Goal: Navigation & Orientation: Find specific page/section

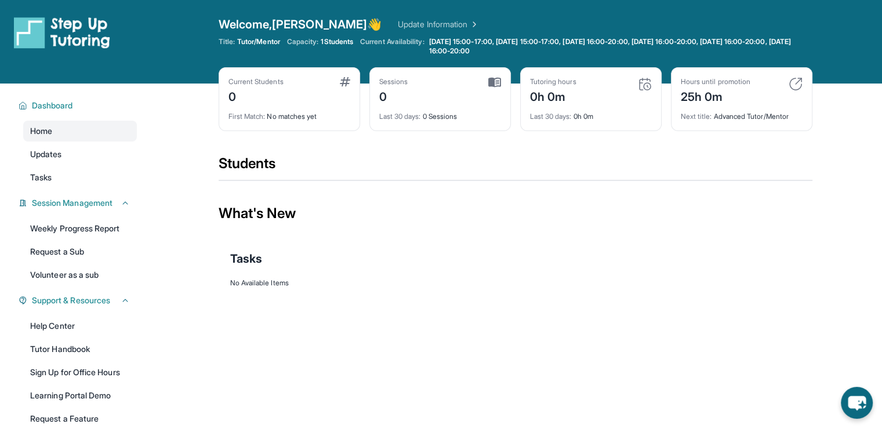
click at [62, 34] on img at bounding box center [62, 32] width 96 height 32
click at [59, 30] on img at bounding box center [62, 32] width 96 height 32
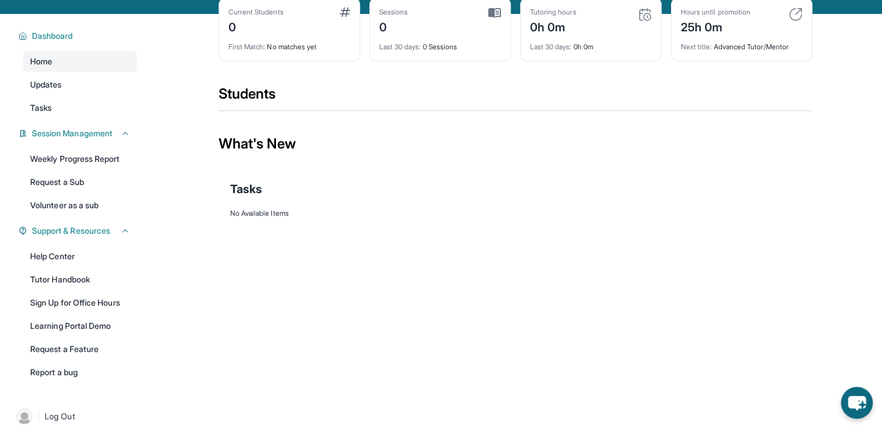
scroll to position [83, 0]
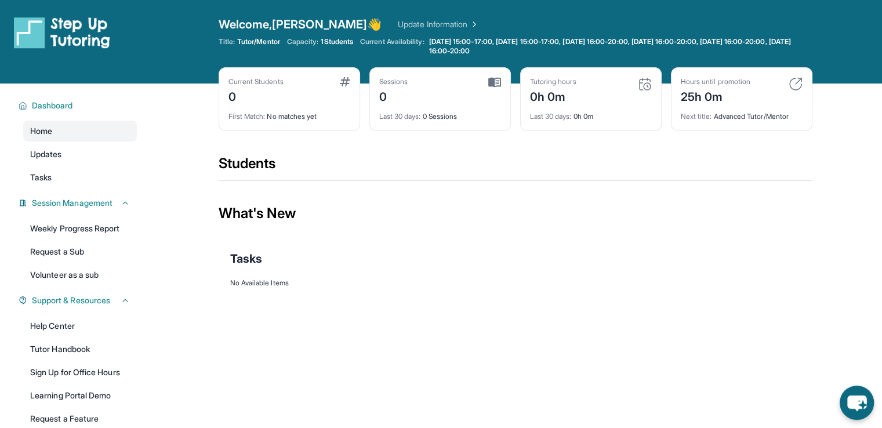
click at [860, 399] on icon "chat-button" at bounding box center [856, 403] width 19 height 16
click at [350, 82] on img at bounding box center [345, 81] width 10 height 9
